Goal: Navigation & Orientation: Find specific page/section

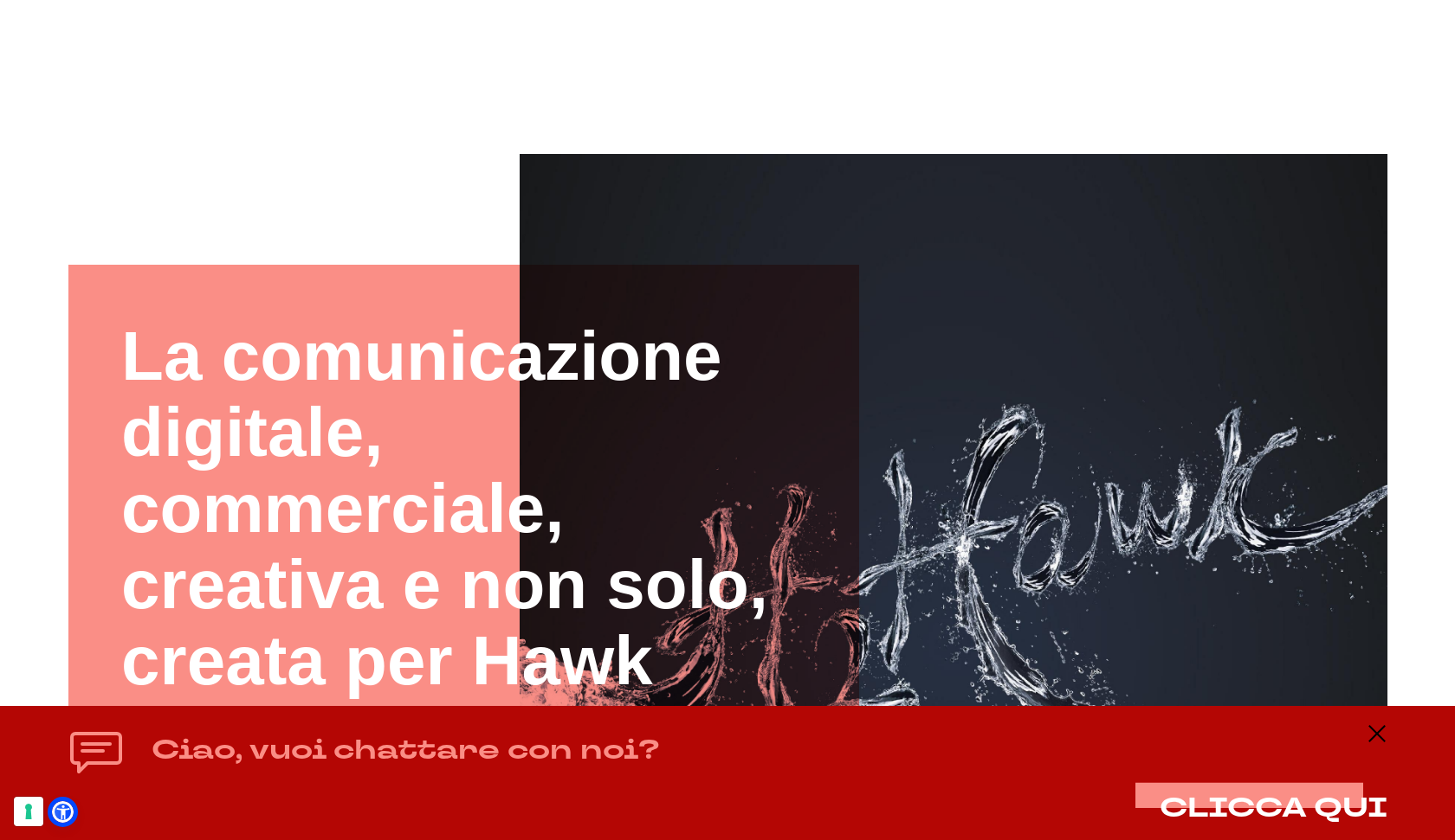
click at [953, 248] on img at bounding box center [953, 587] width 867 height 867
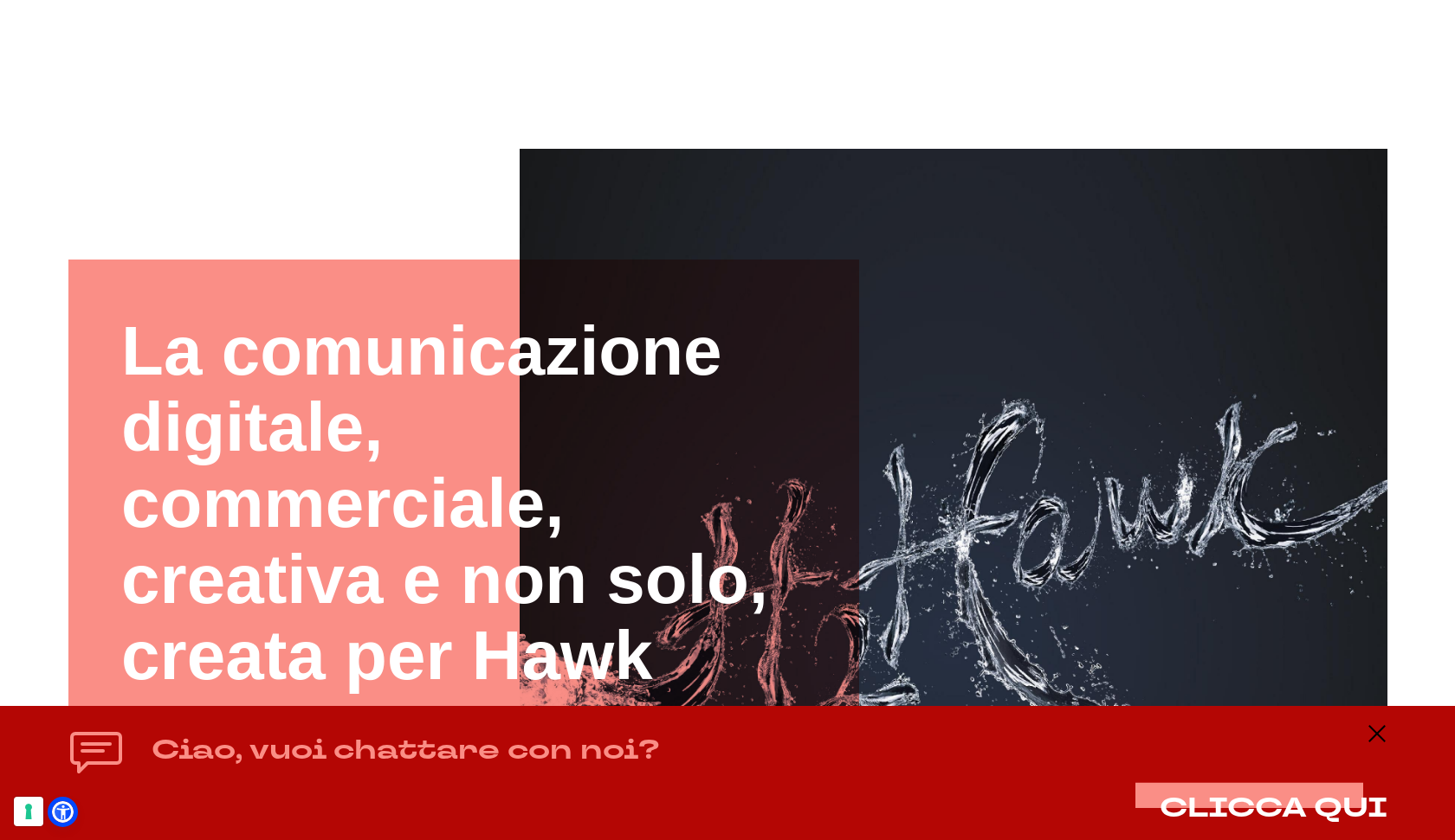
scroll to position [60, 0]
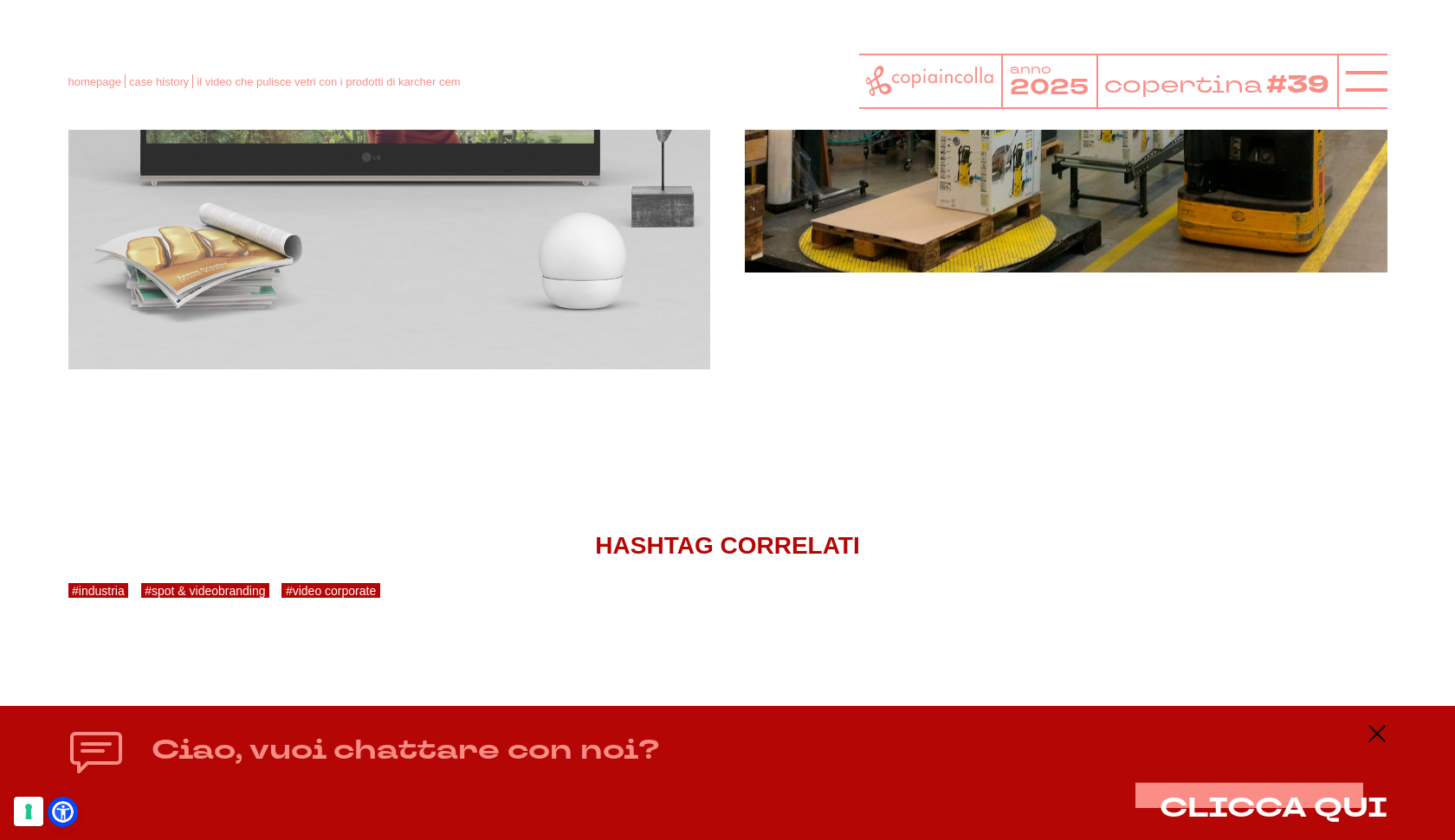
scroll to position [2627, 0]
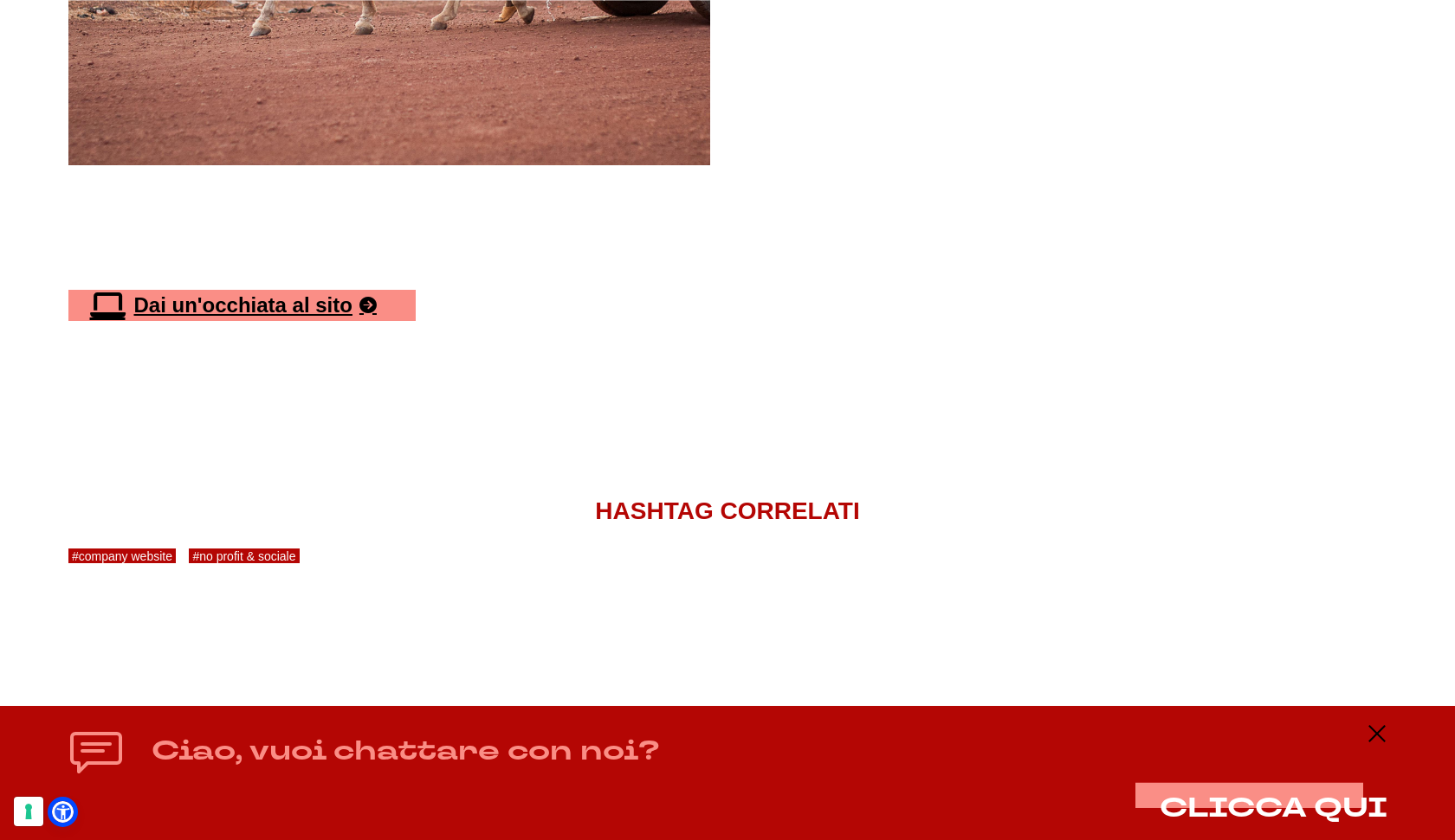
scroll to position [4115, 0]
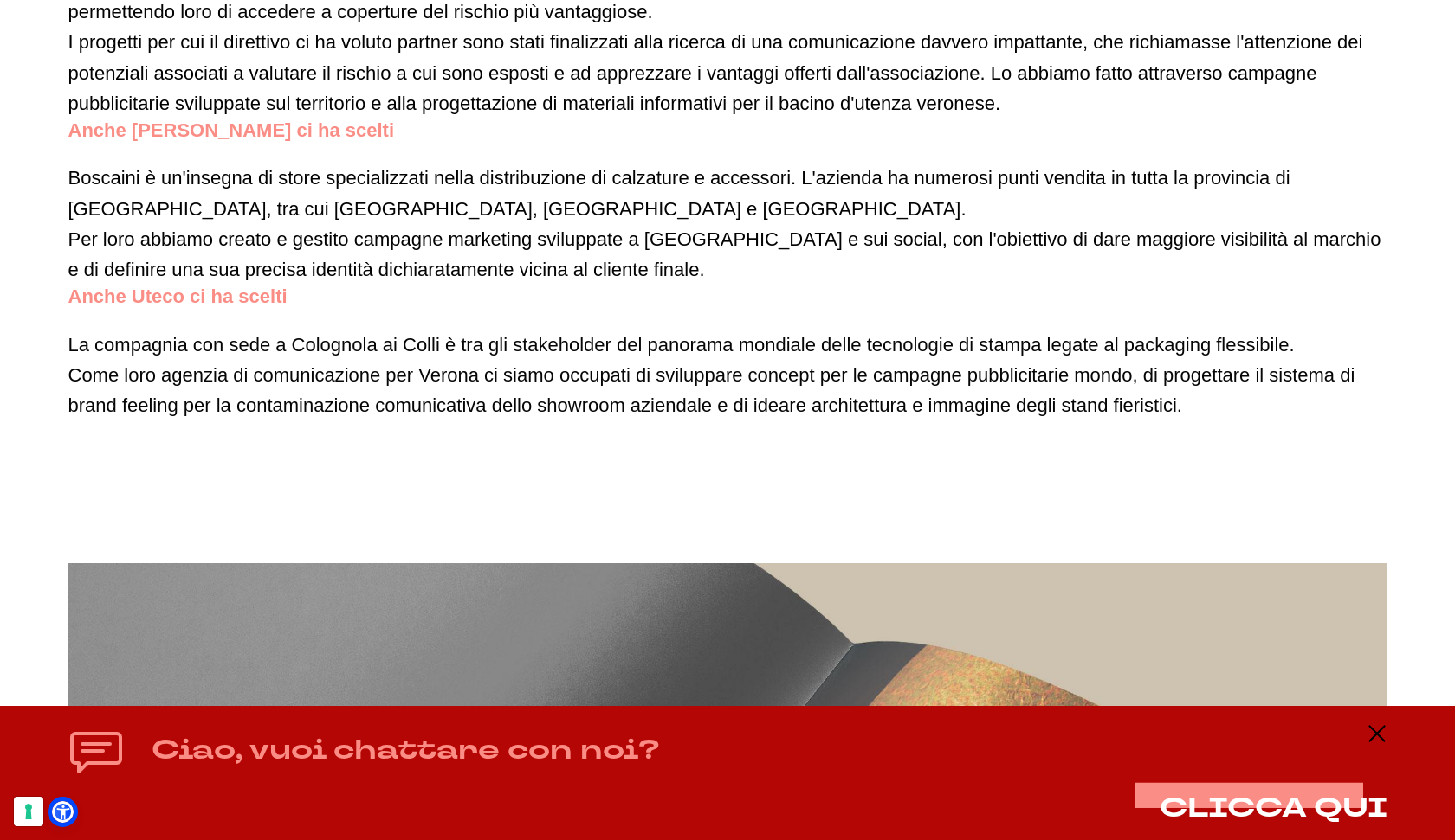
scroll to position [4932, 0]
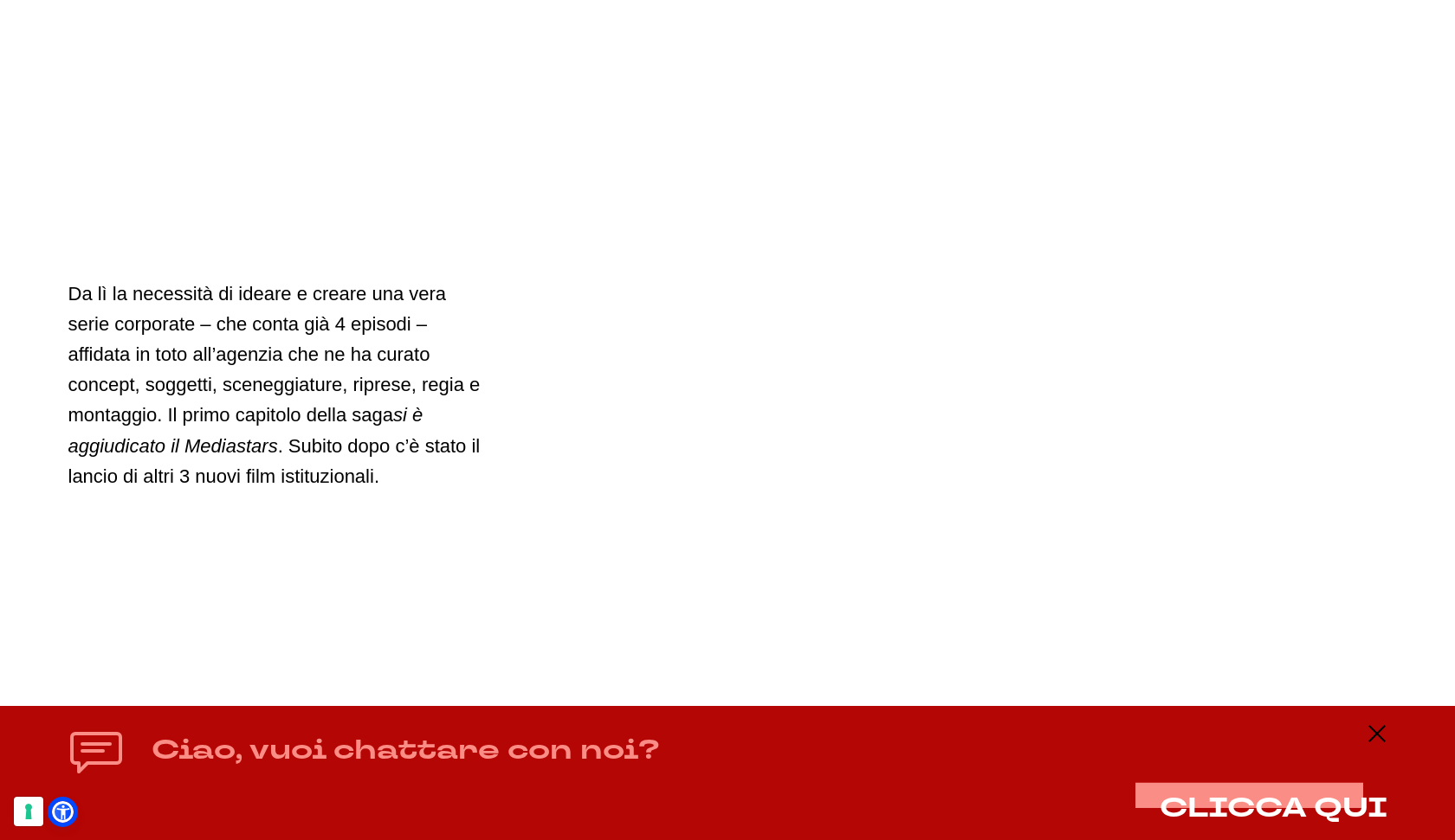
scroll to position [4898, 0]
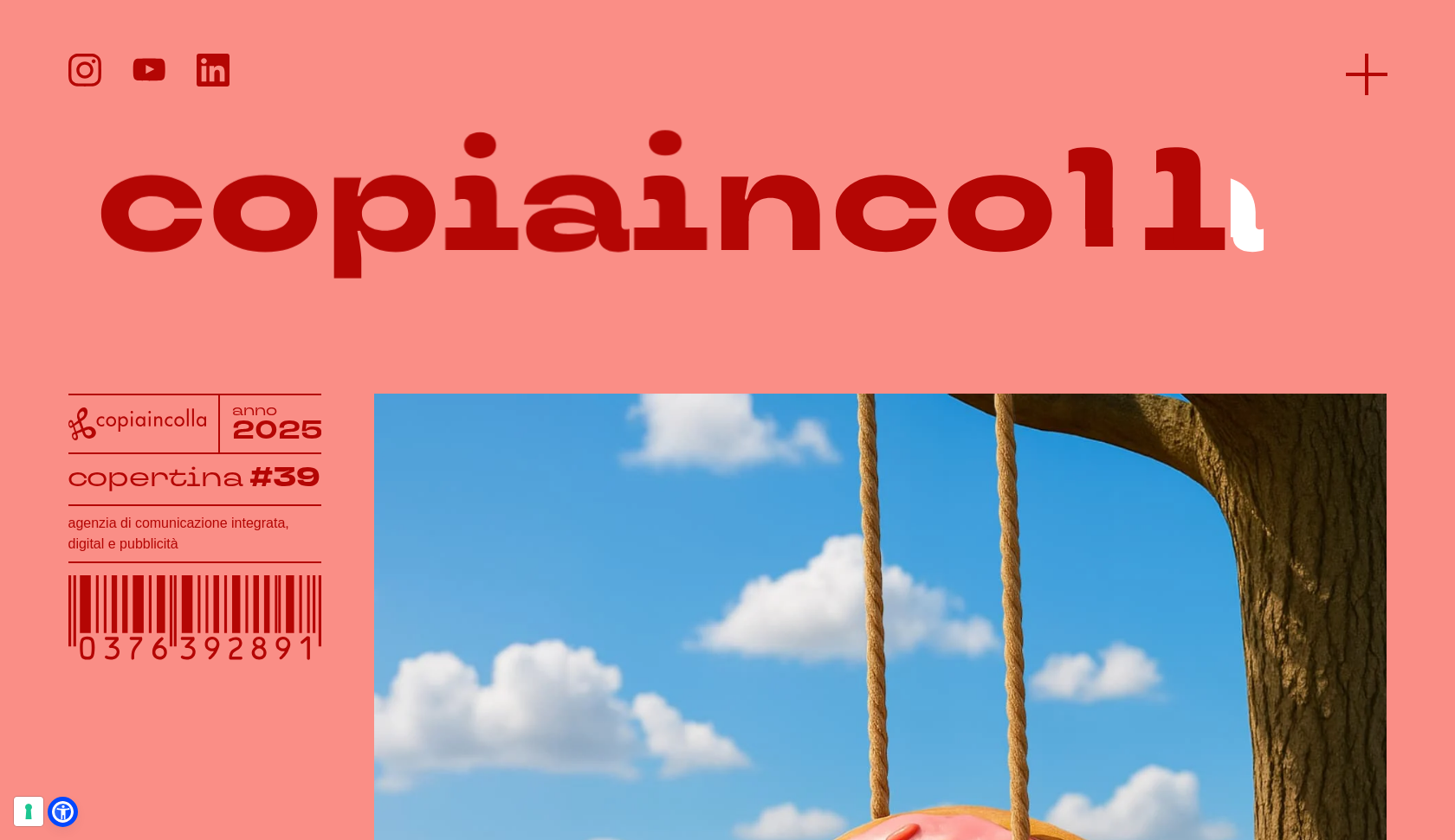
click at [1383, 59] on icon at bounding box center [1366, 74] width 41 height 41
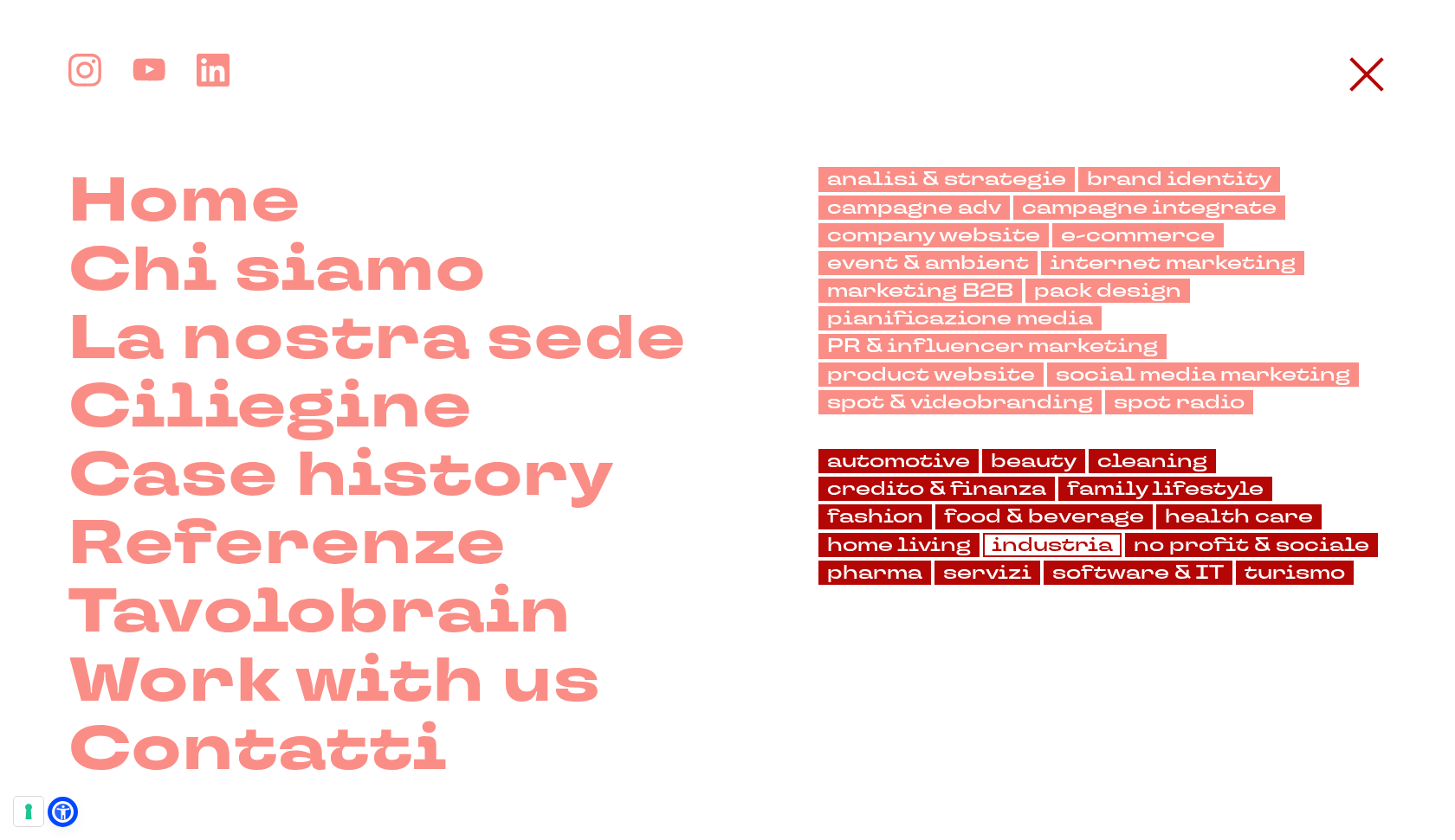
click at [1072, 549] on link "industria" at bounding box center [1052, 545] width 138 height 24
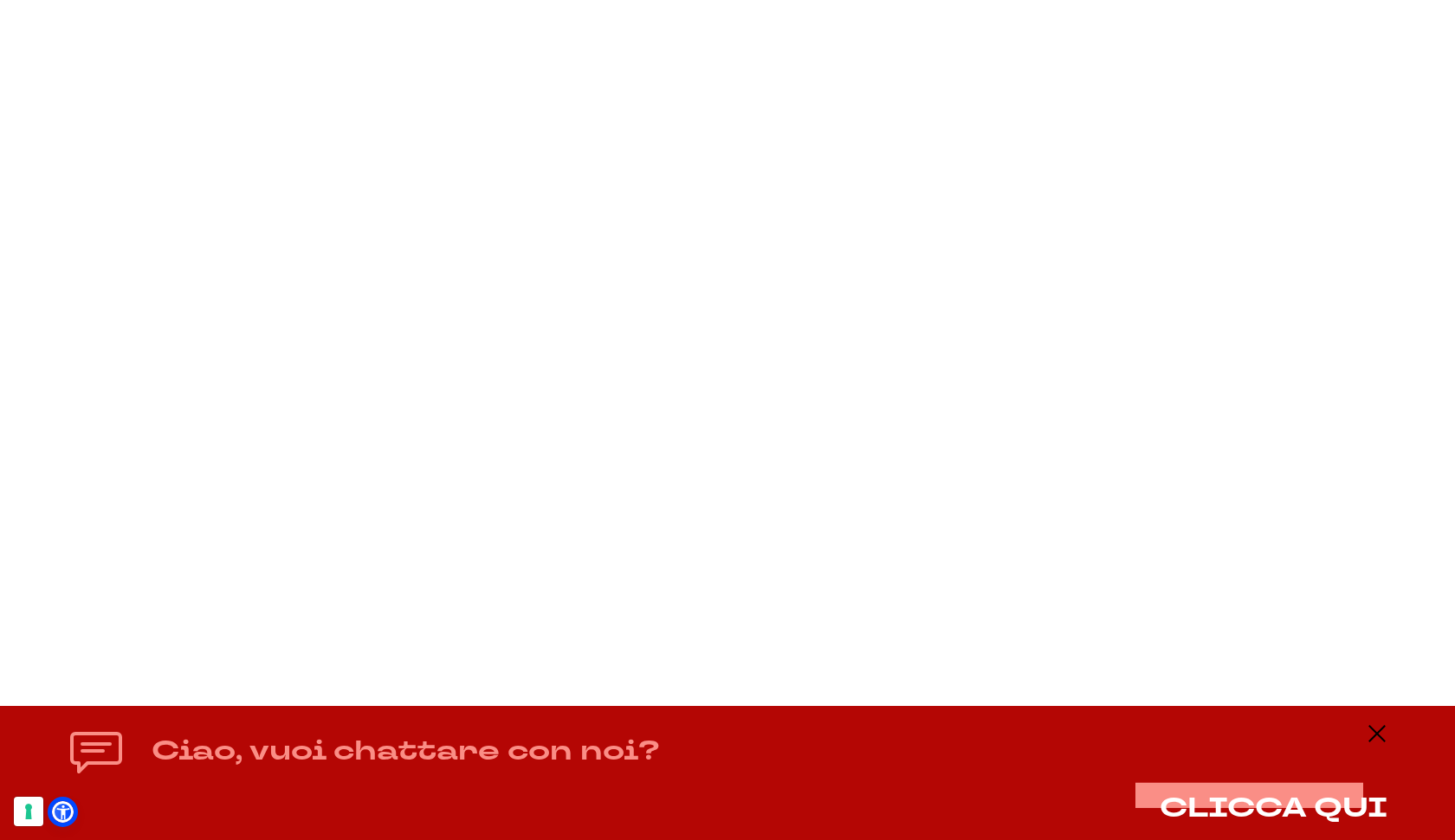
scroll to position [7606, 0]
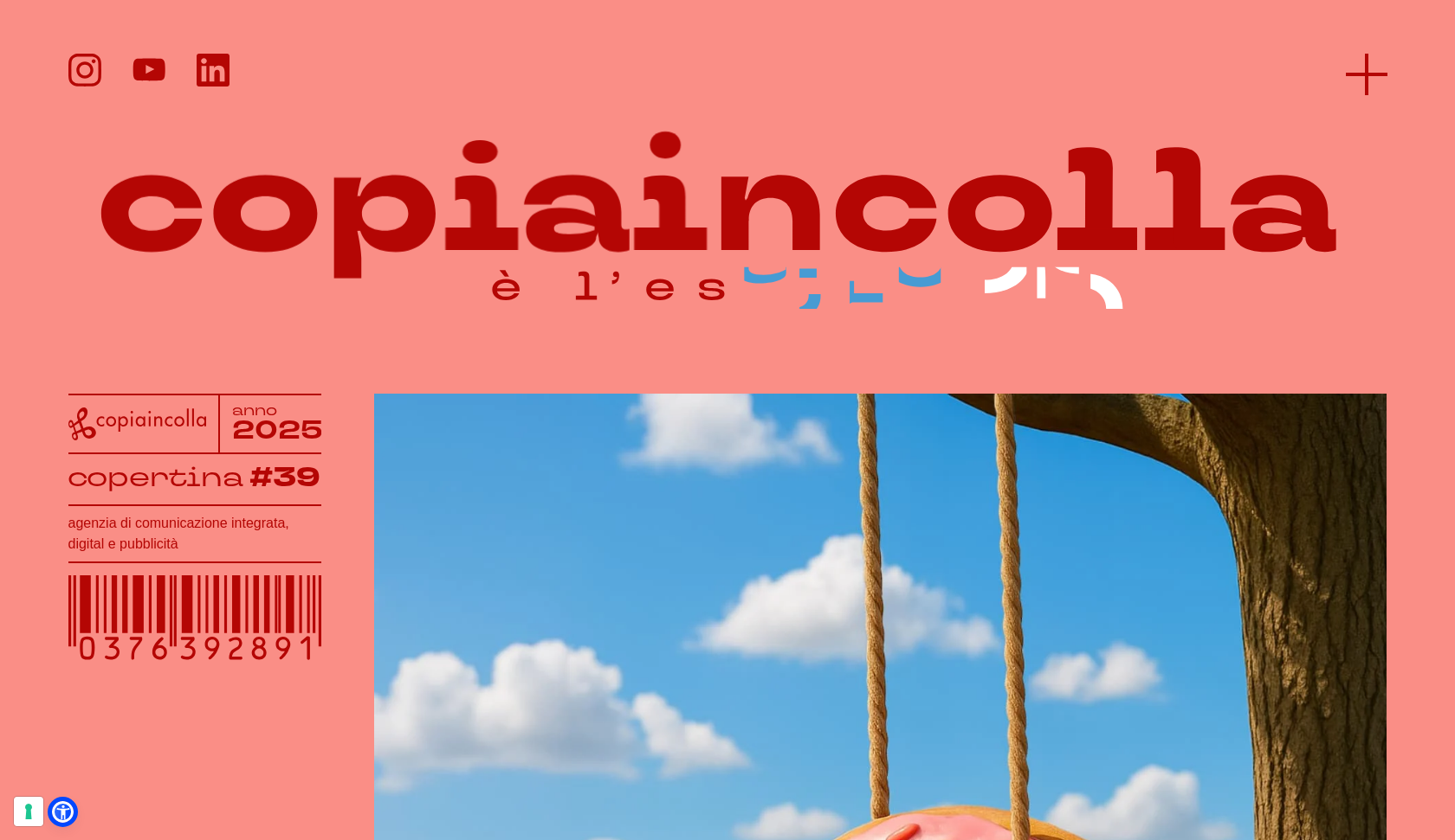
click at [1352, 67] on icon at bounding box center [1366, 74] width 41 height 41
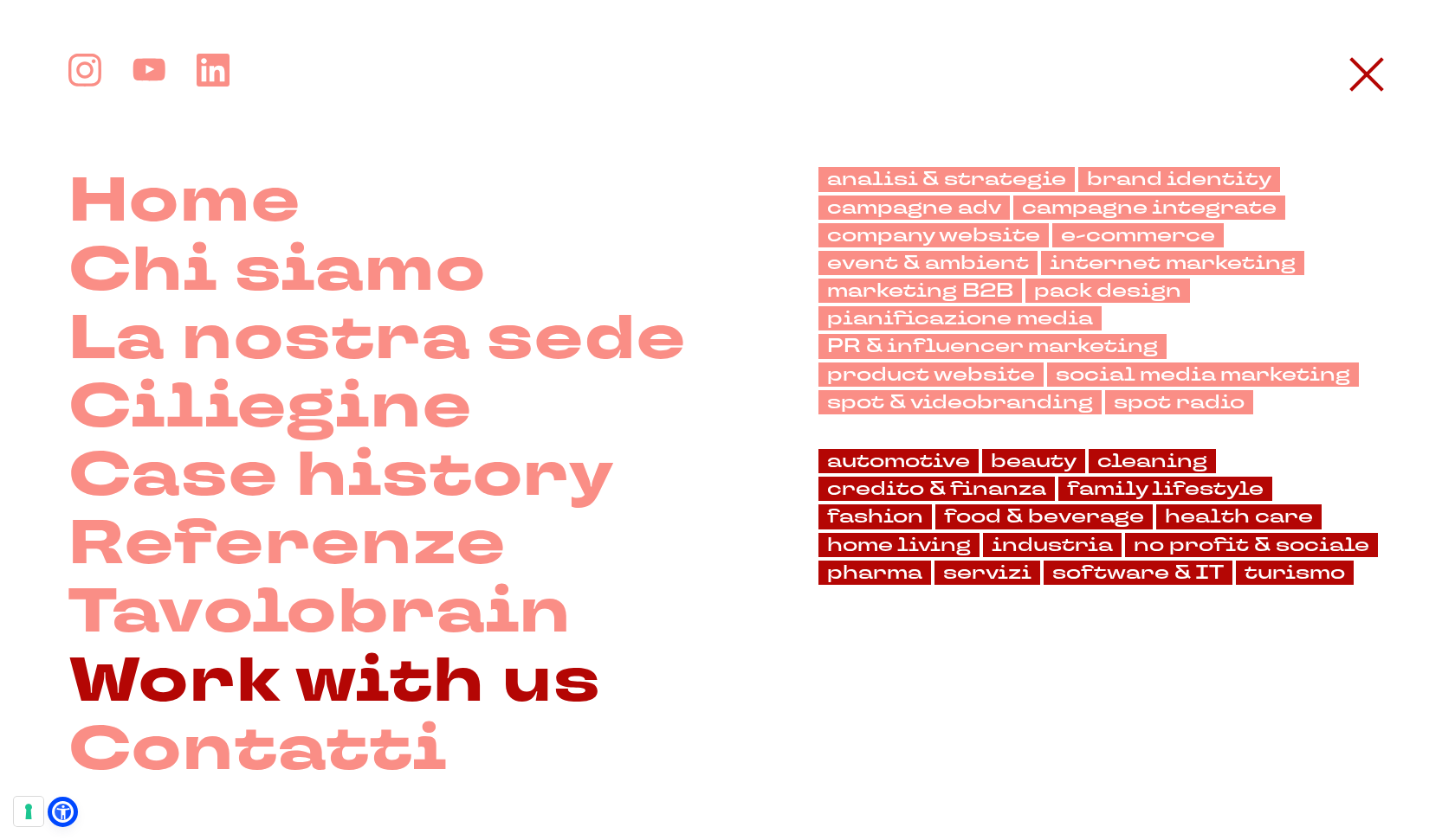
click at [339, 689] on link "Work with us" at bounding box center [335, 680] width 534 height 68
